Goal: Navigation & Orientation: Find specific page/section

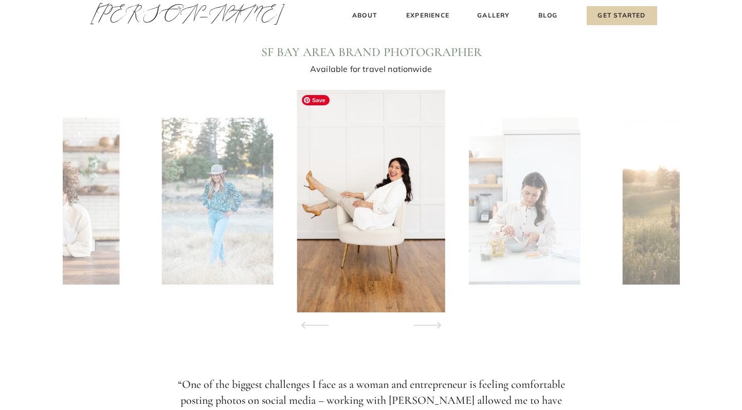
scroll to position [954, 0]
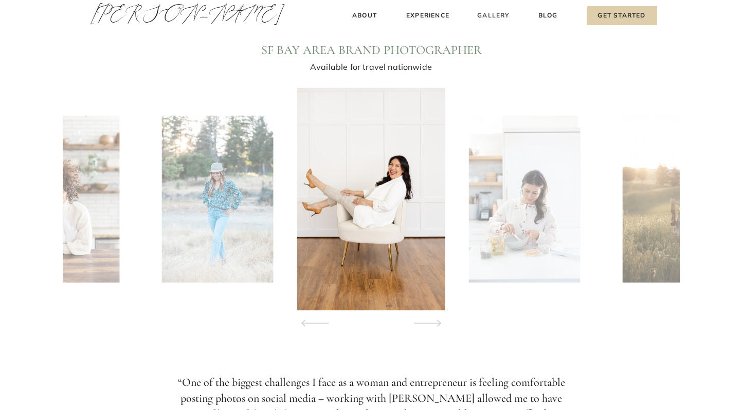
click at [486, 13] on h3 "Gallery" at bounding box center [493, 15] width 34 height 11
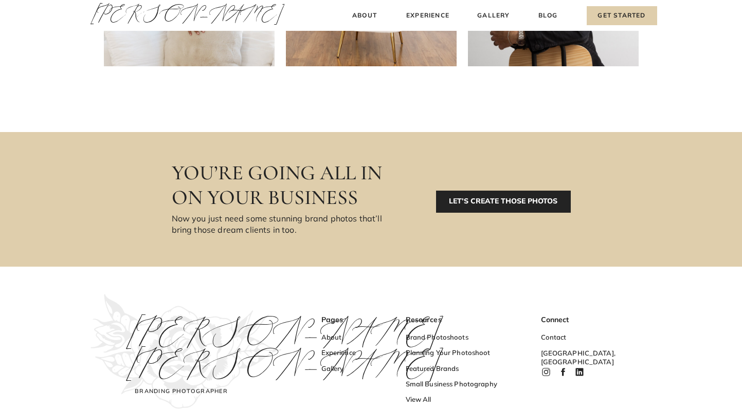
scroll to position [614, 0]
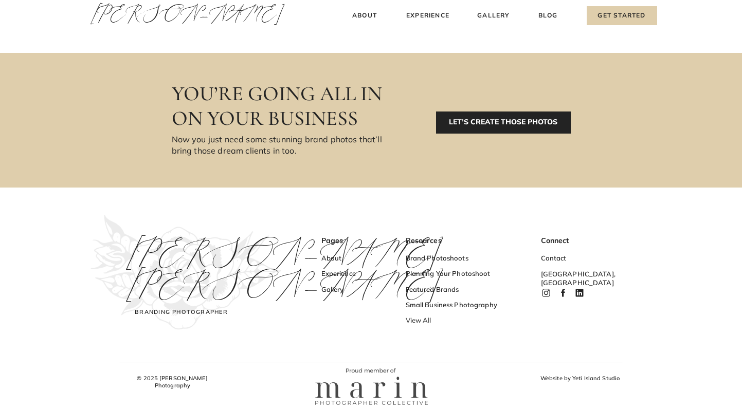
click at [414, 321] on h3 "View All" at bounding box center [455, 321] width 100 height 11
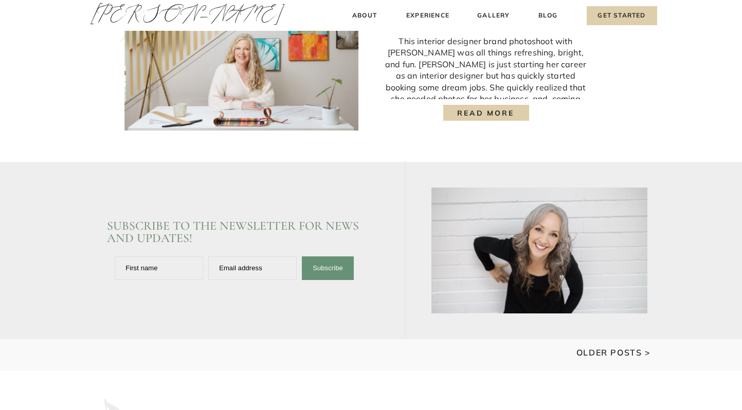
scroll to position [1350, 0]
